Goal: Navigation & Orientation: Find specific page/section

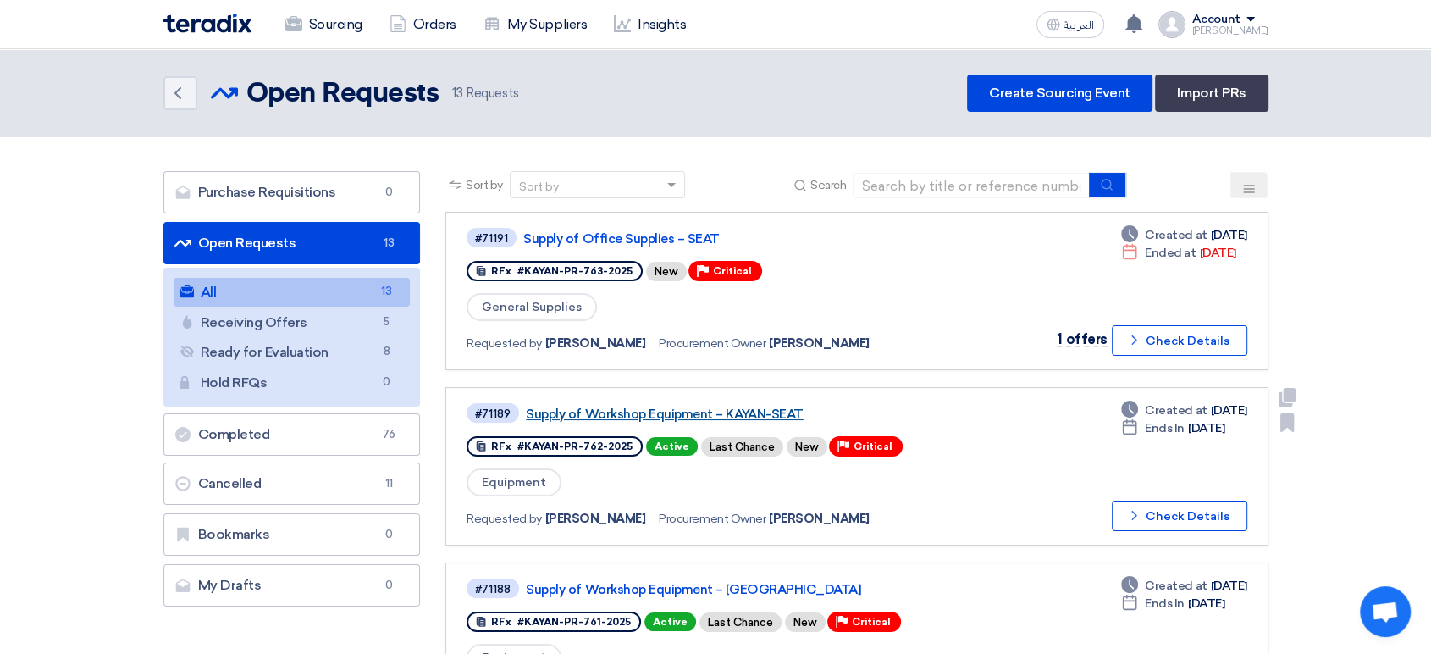
click at [735, 410] on link "Supply of Workshop Equipment – KAYAN-SEAT" at bounding box center [737, 414] width 423 height 15
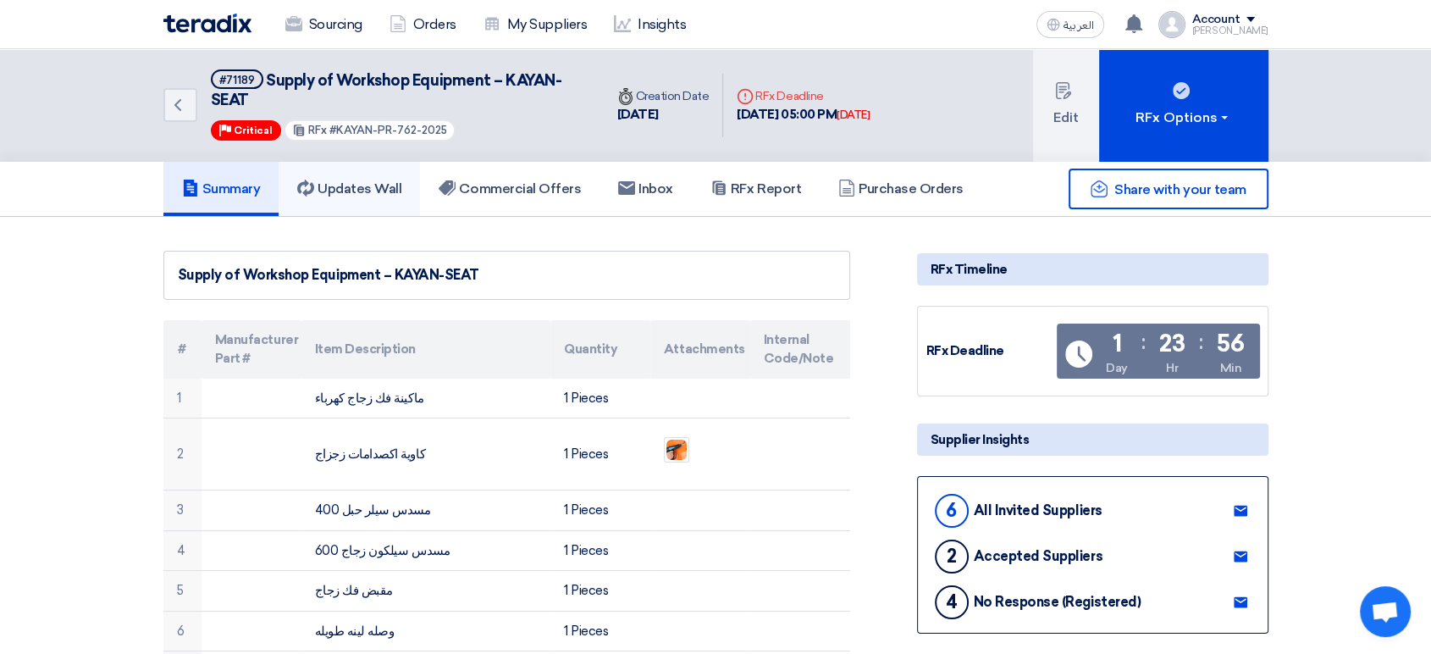
click at [401, 182] on h5 "Updates Wall" at bounding box center [349, 188] width 104 height 17
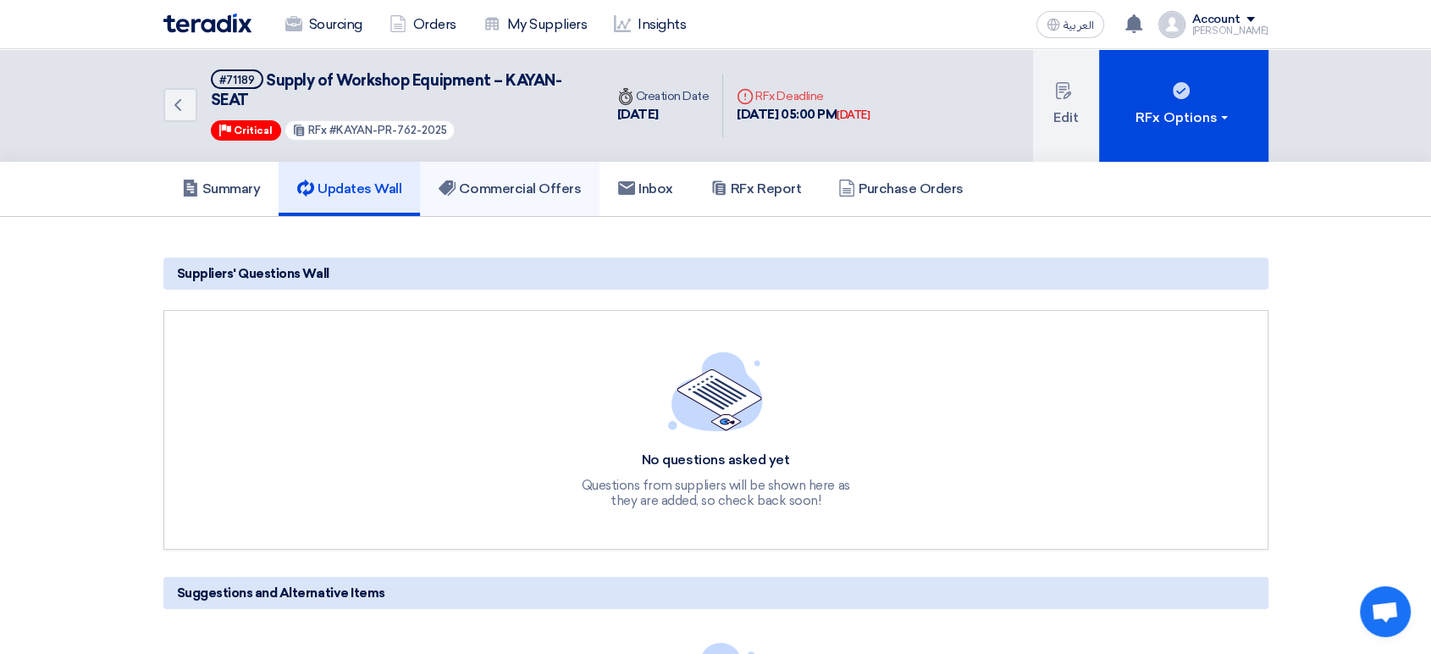
click at [500, 193] on h5 "Commercial Offers" at bounding box center [510, 188] width 142 height 17
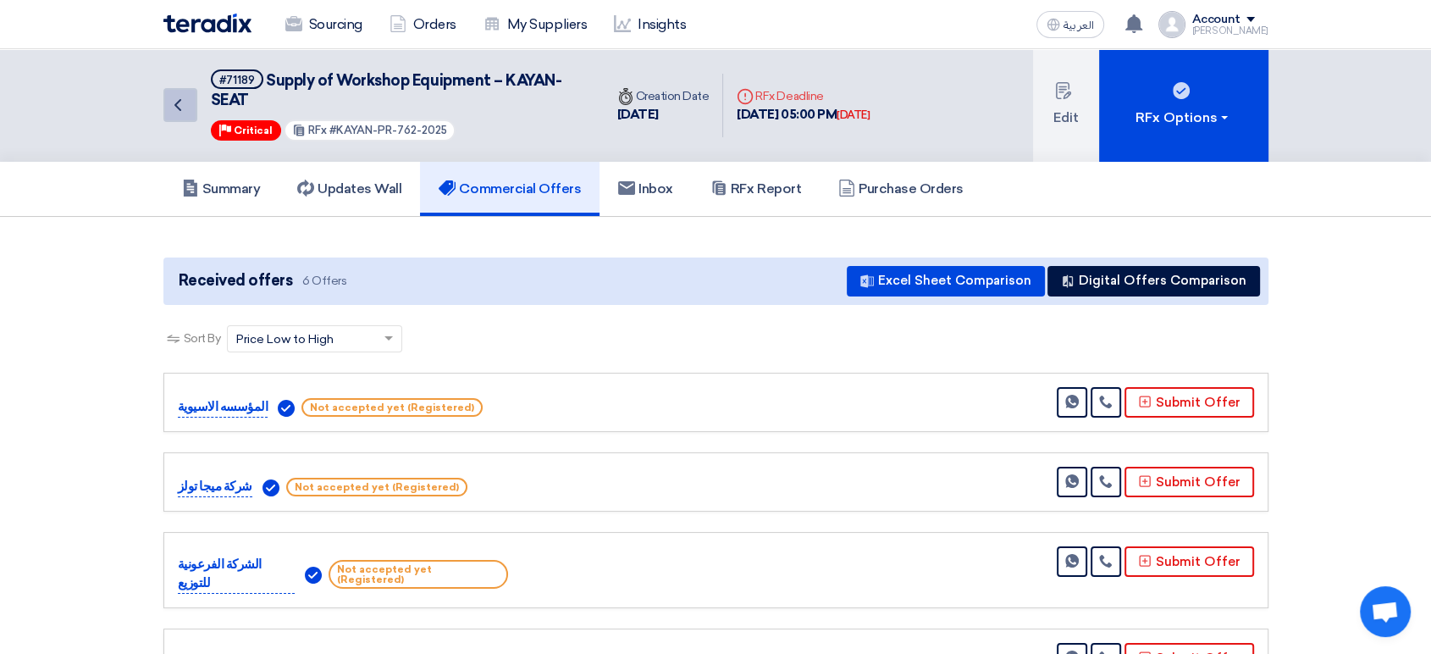
click at [174, 107] on icon "Back" at bounding box center [178, 105] width 20 height 20
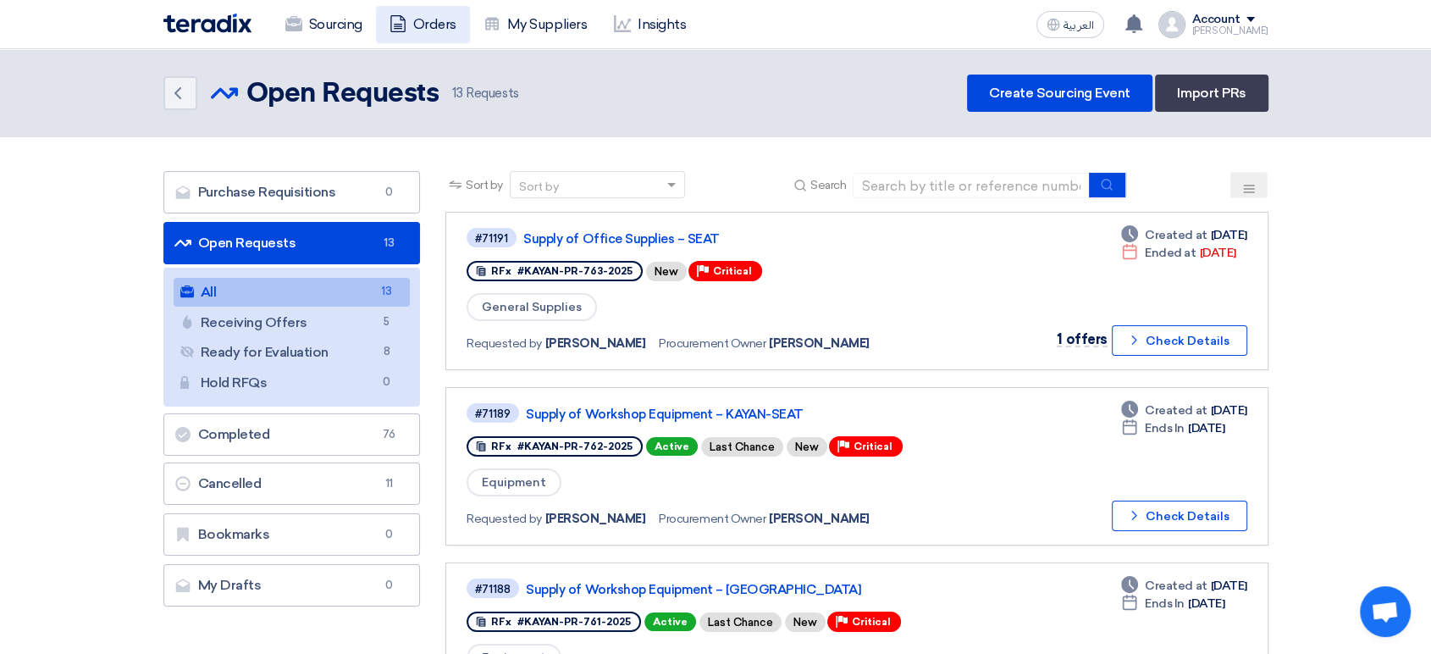
click at [429, 33] on link "Orders" at bounding box center [423, 24] width 94 height 37
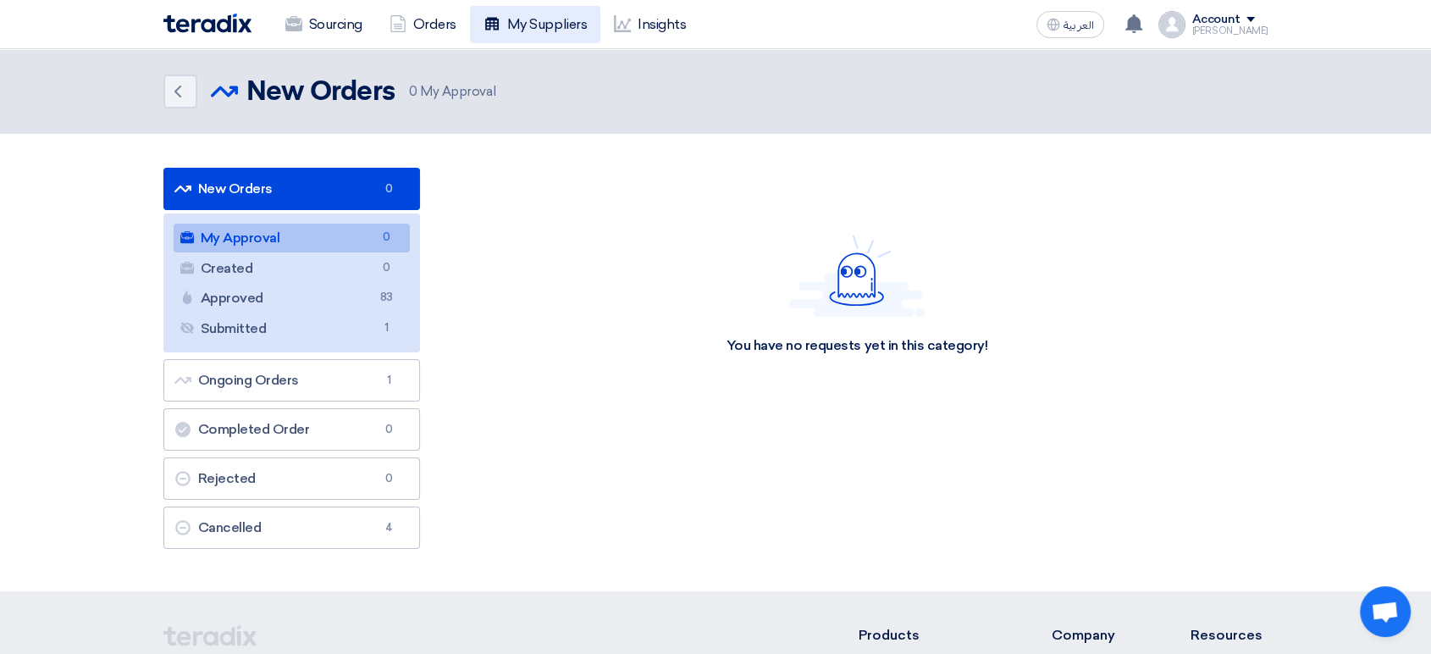
click at [529, 28] on link "My Suppliers" at bounding box center [535, 24] width 130 height 37
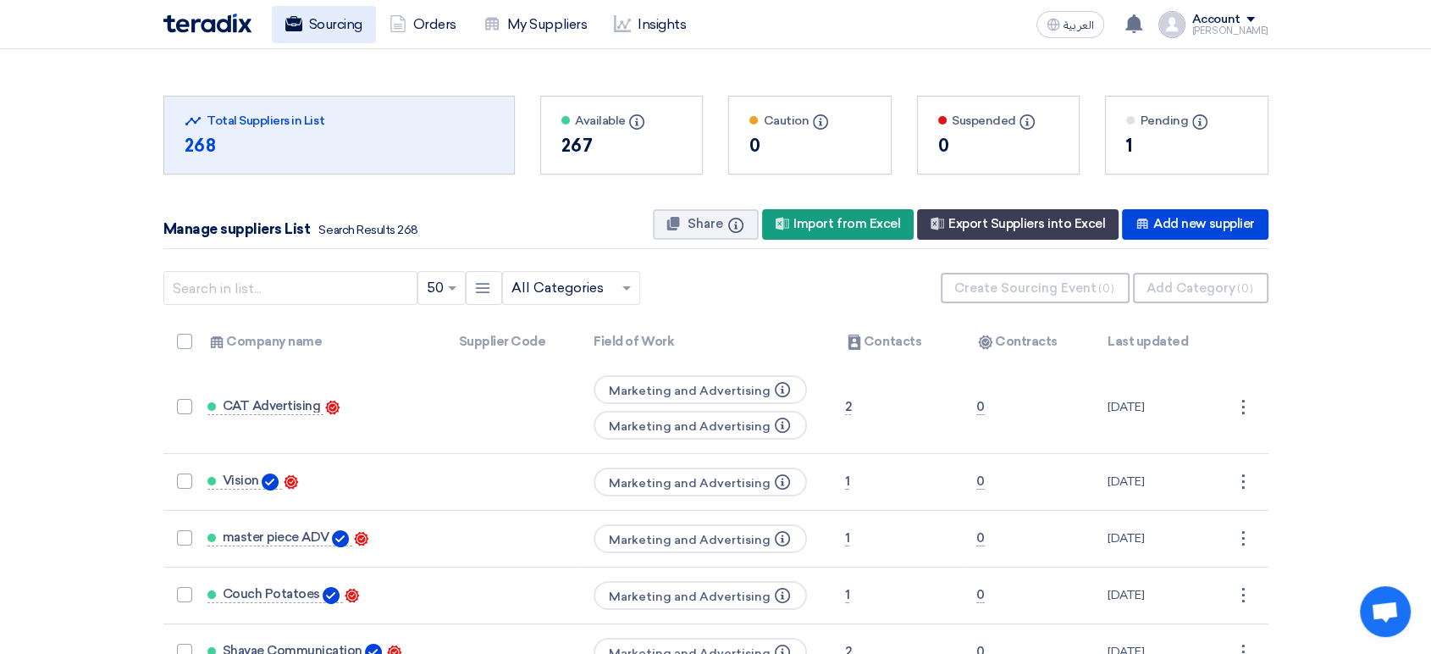
click at [286, 31] on icon at bounding box center [293, 23] width 17 height 17
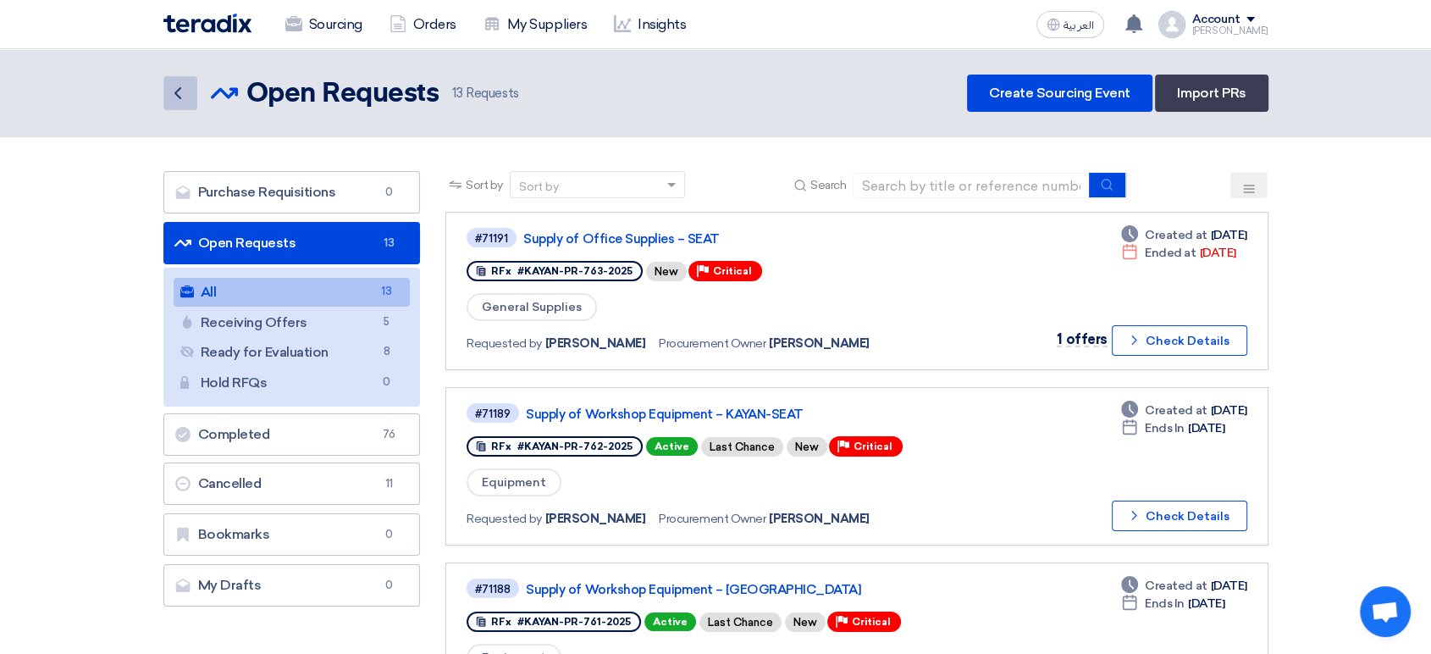
click at [178, 102] on icon "Back" at bounding box center [178, 93] width 20 height 20
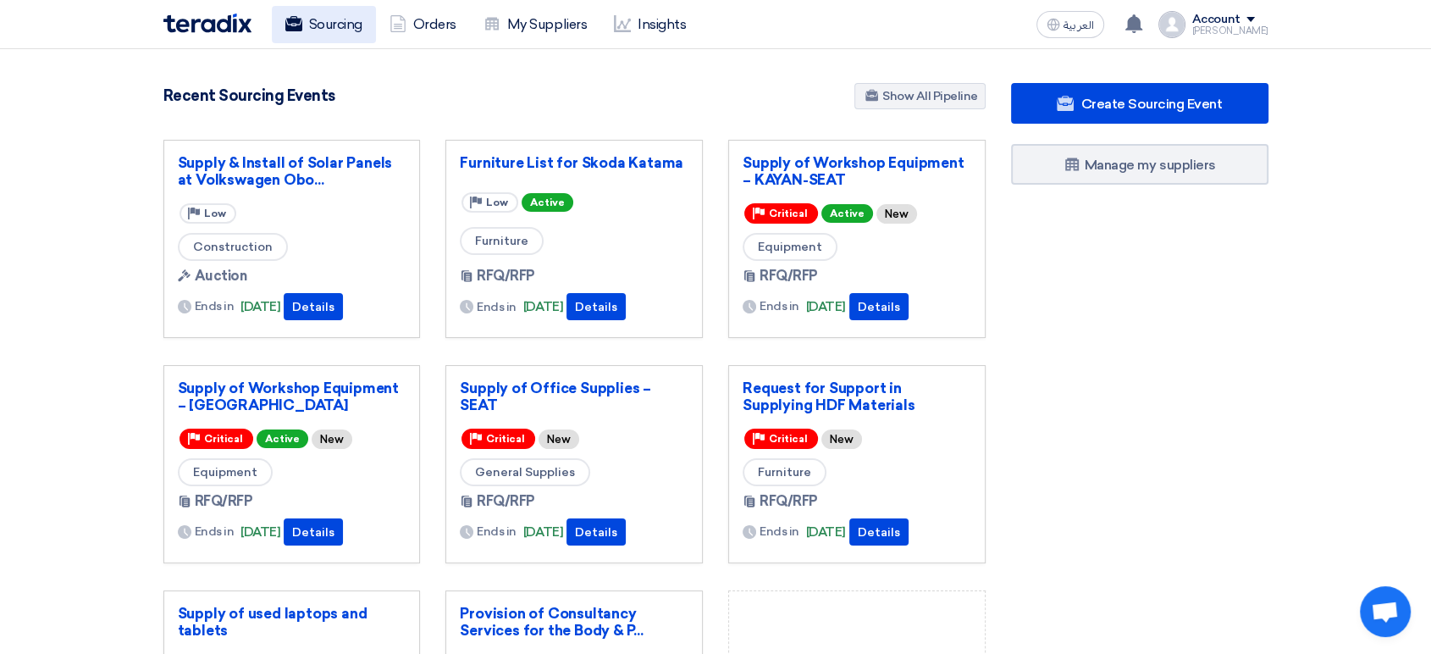
click at [335, 31] on link "Sourcing" at bounding box center [324, 24] width 104 height 37
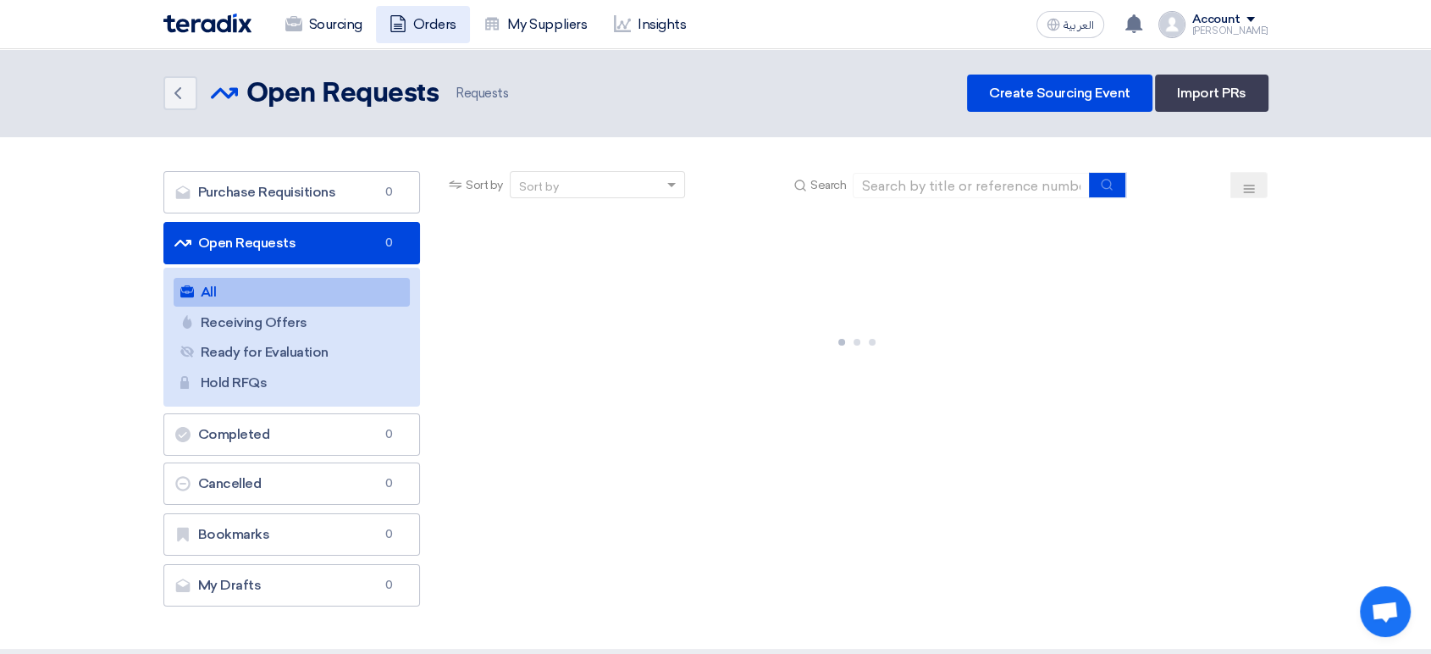
click at [430, 22] on link "Orders" at bounding box center [423, 24] width 94 height 37
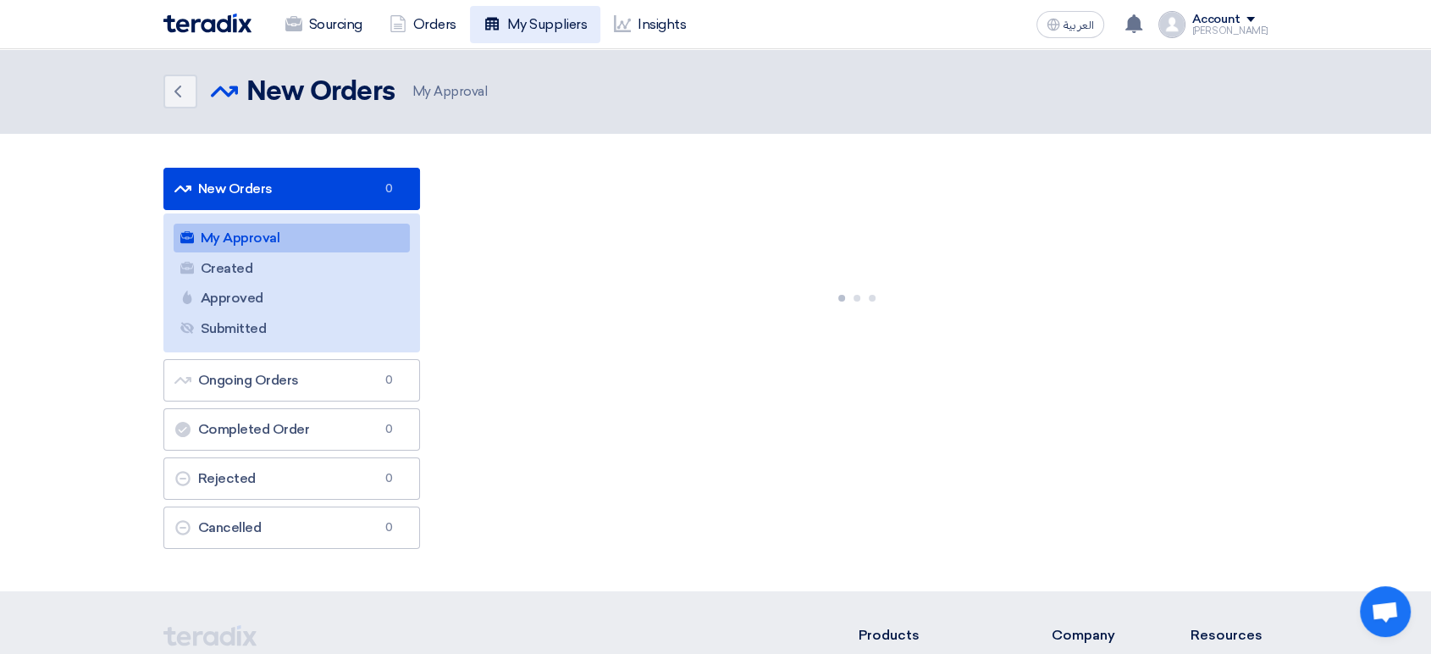
click at [545, 21] on link "My Suppliers" at bounding box center [535, 24] width 130 height 37
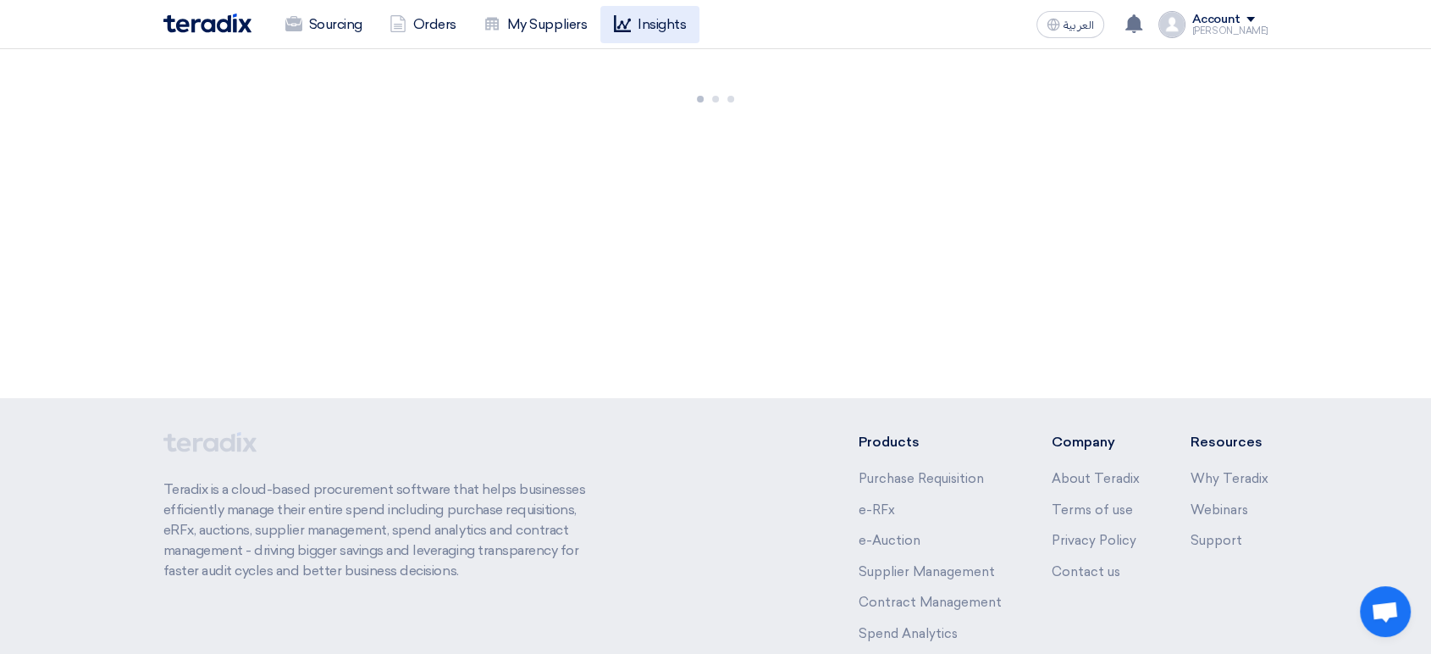
click at [650, 22] on link "Insights" at bounding box center [649, 24] width 99 height 37
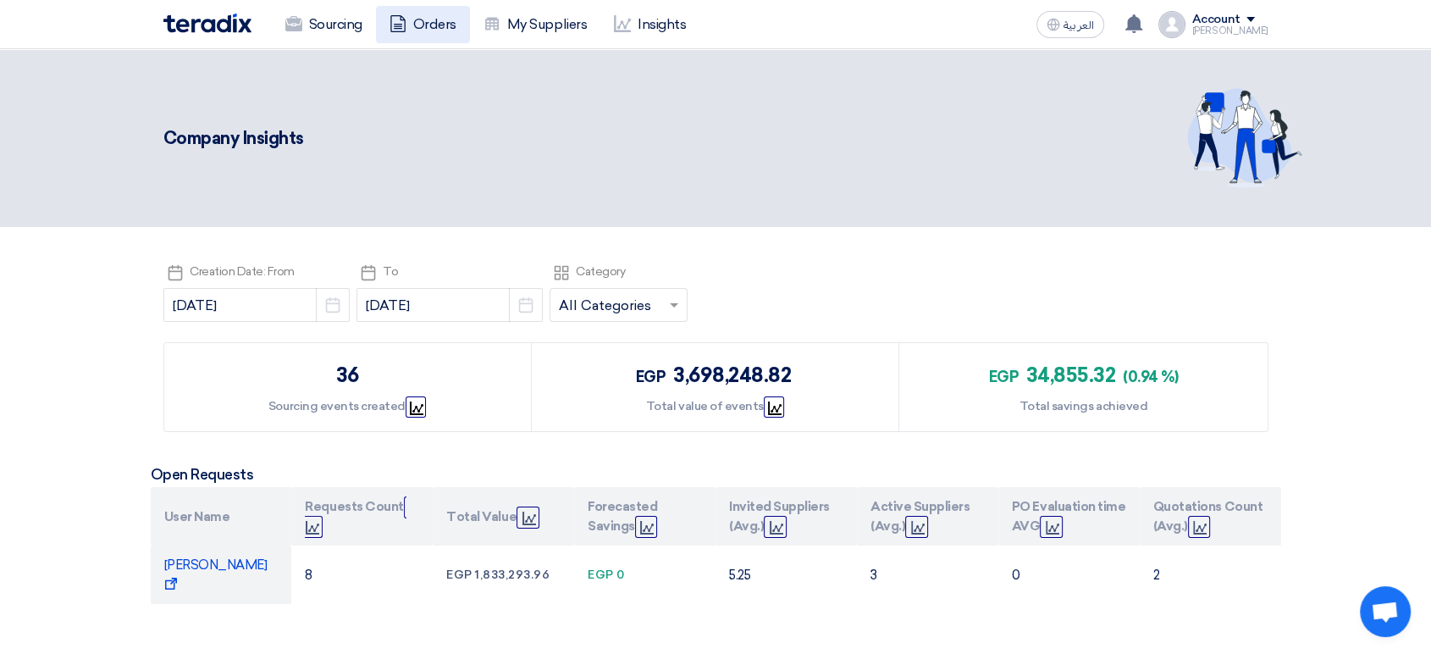
click at [424, 25] on link "Orders" at bounding box center [423, 24] width 94 height 37
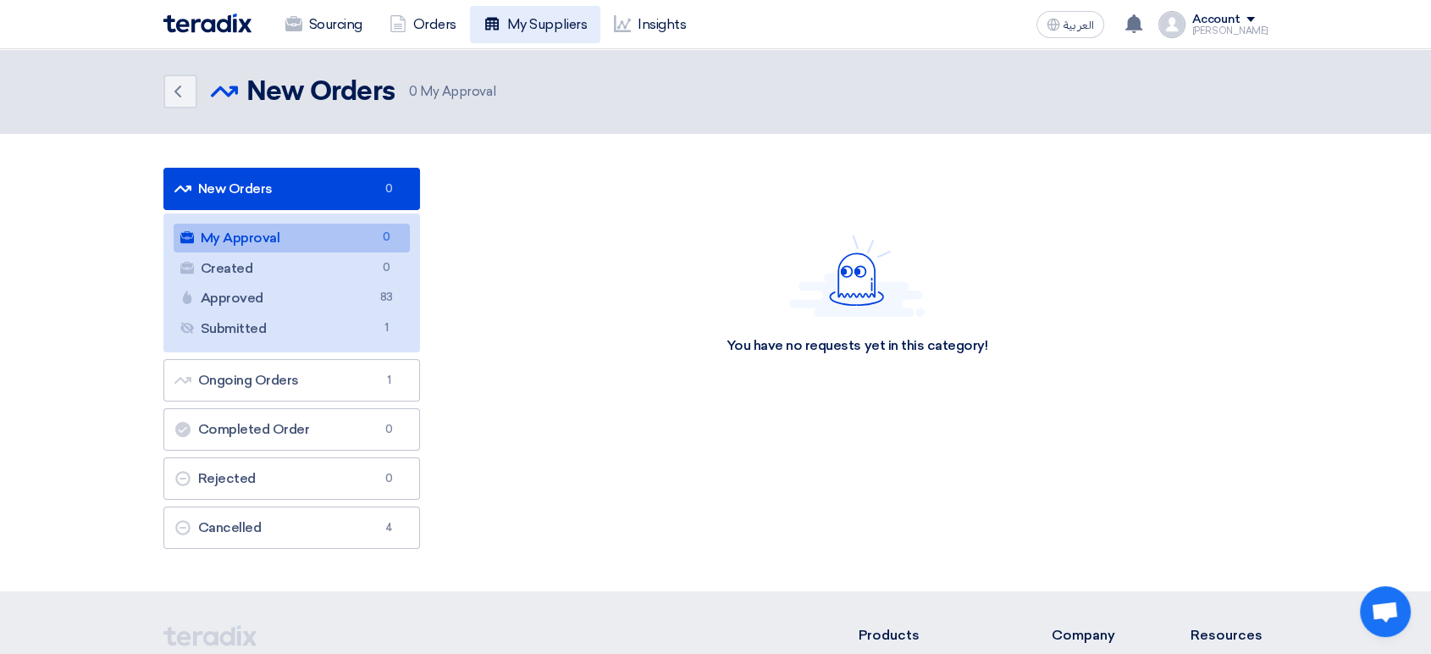
click at [523, 23] on link "My Suppliers" at bounding box center [535, 24] width 130 height 37
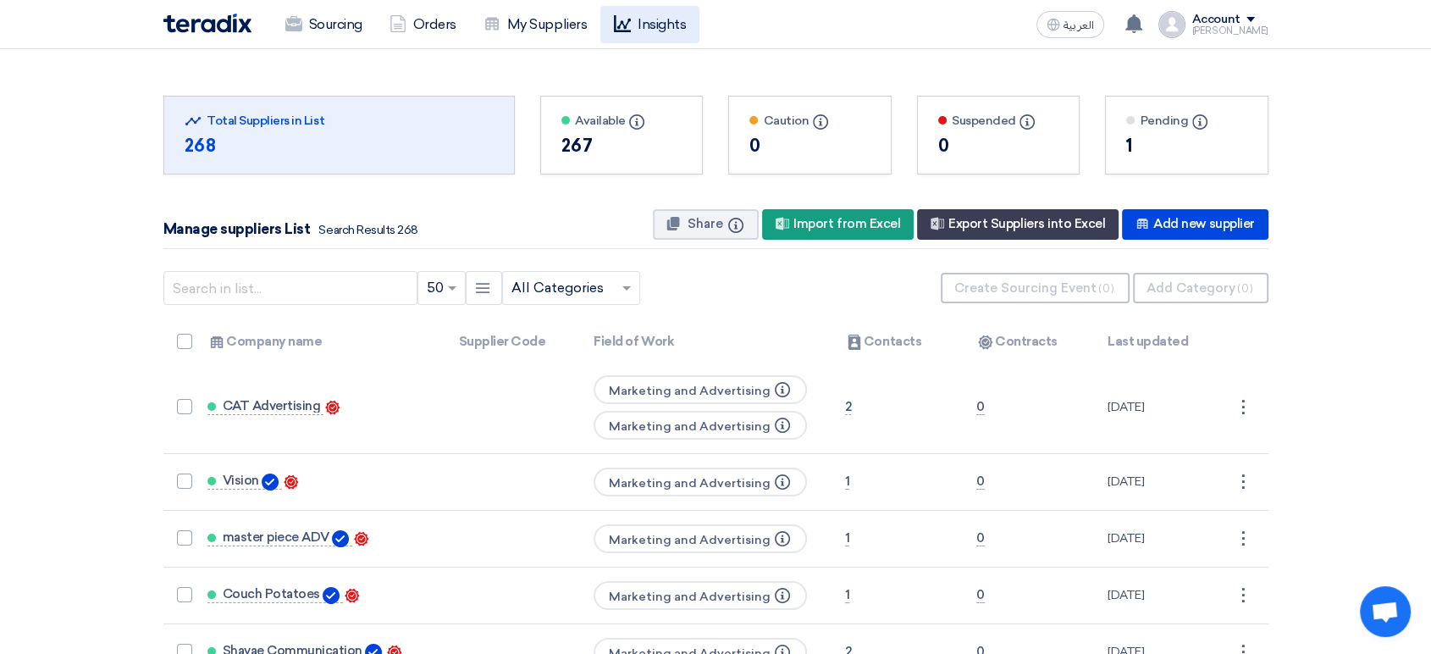
click at [655, 31] on link "Insights" at bounding box center [649, 24] width 99 height 37
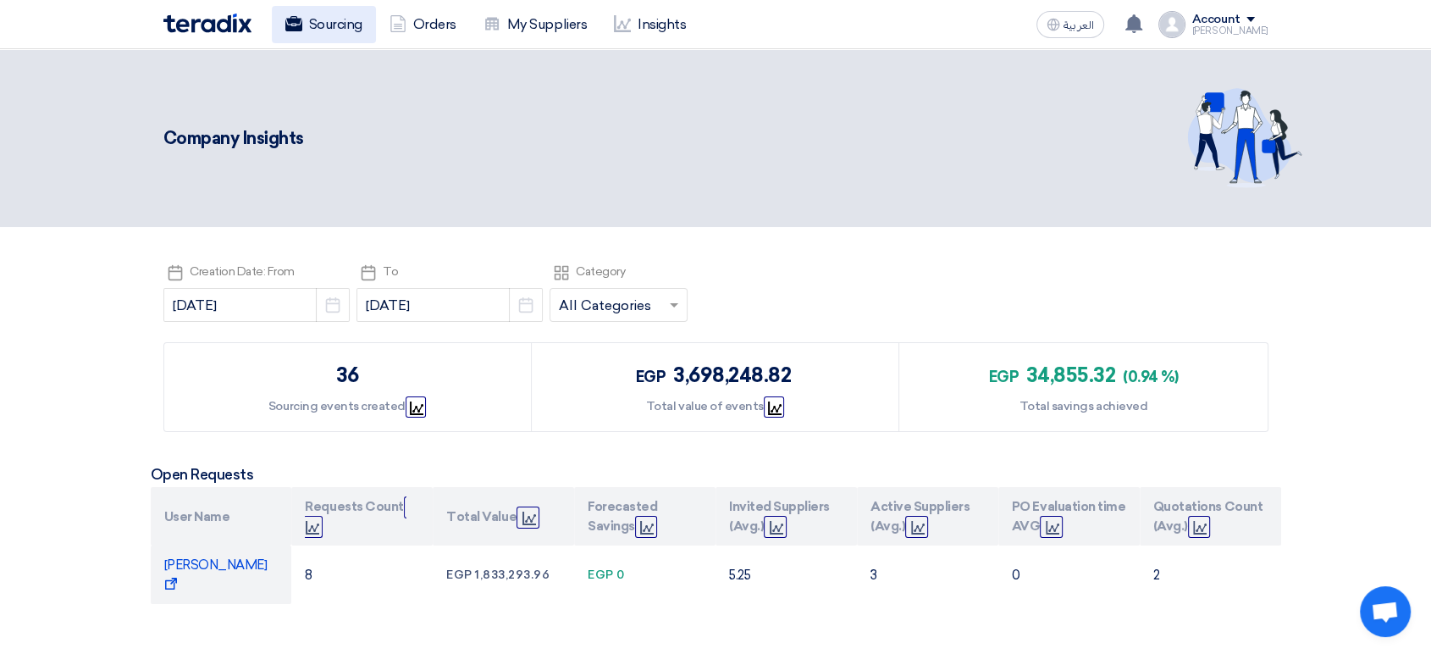
click at [329, 31] on link "Sourcing" at bounding box center [324, 24] width 104 height 37
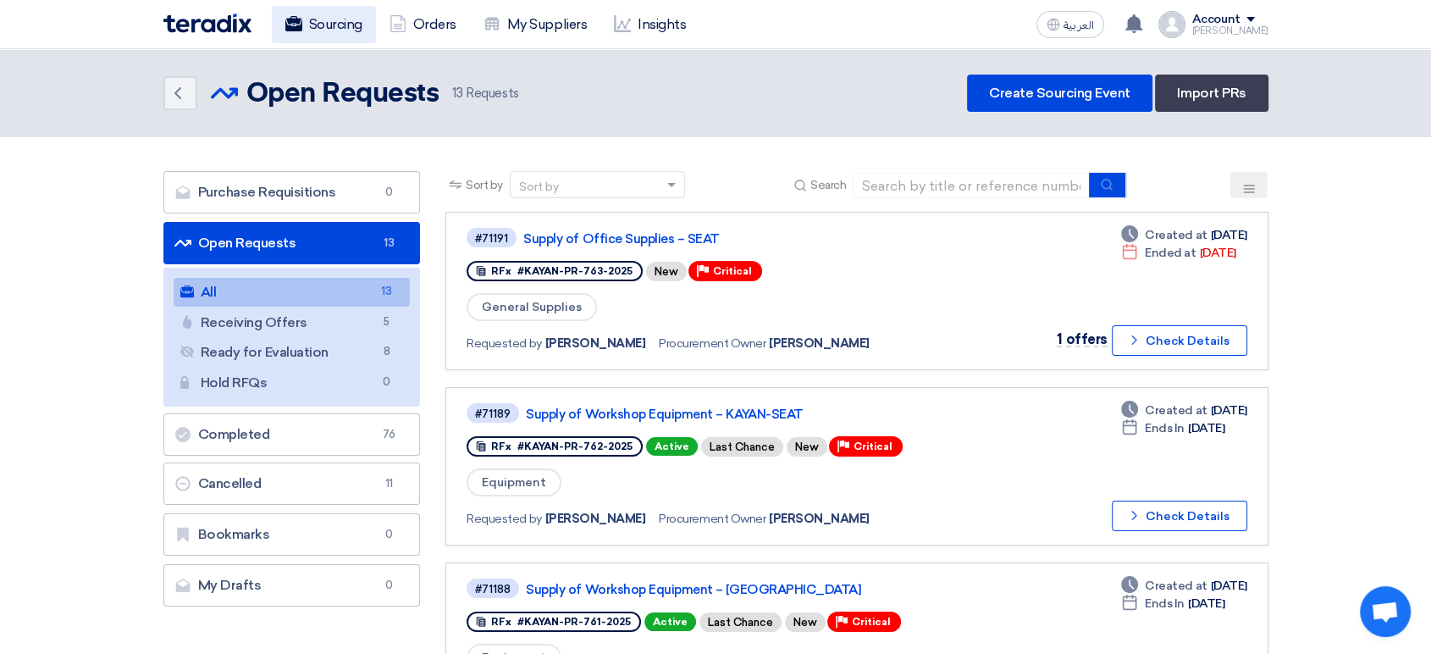
click at [322, 25] on link "Sourcing" at bounding box center [324, 24] width 104 height 37
